Goal: Task Accomplishment & Management: Use online tool/utility

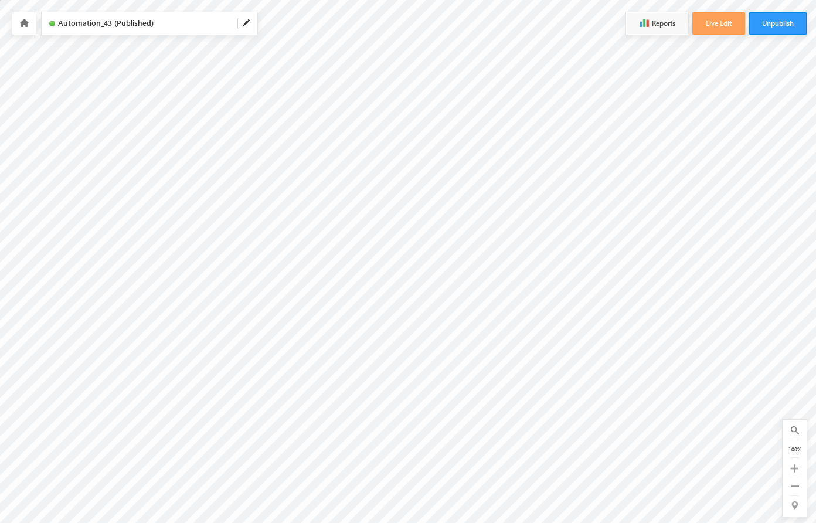
click at [795, 469] on icon at bounding box center [795, 469] width 8 height 8
